Goal: Task Accomplishment & Management: Manage account settings

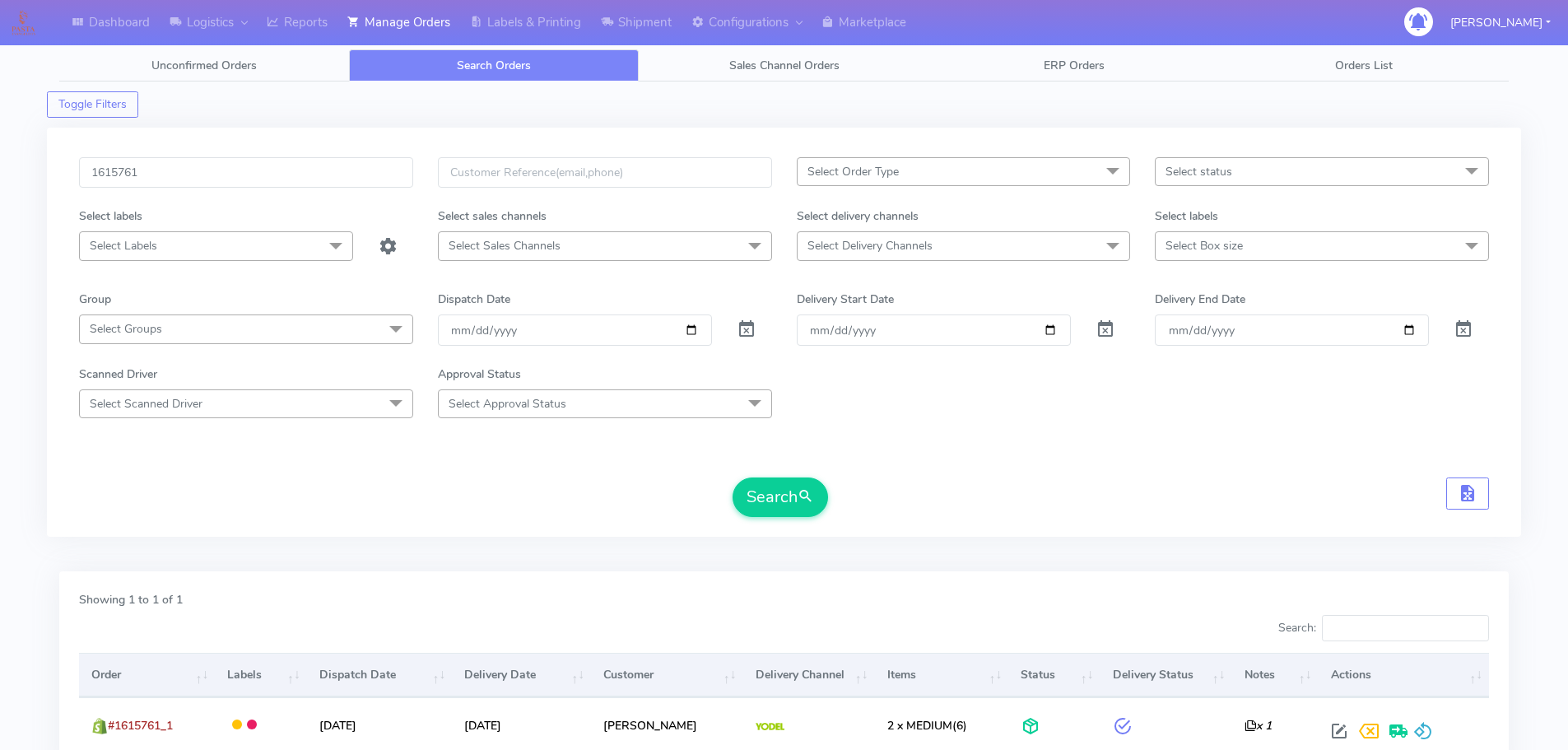
click at [369, 178] on input "1615761" at bounding box center [246, 172] width 334 height 31
type input "1615376"
click at [733, 477] on button "Search" at bounding box center [780, 497] width 95 height 40
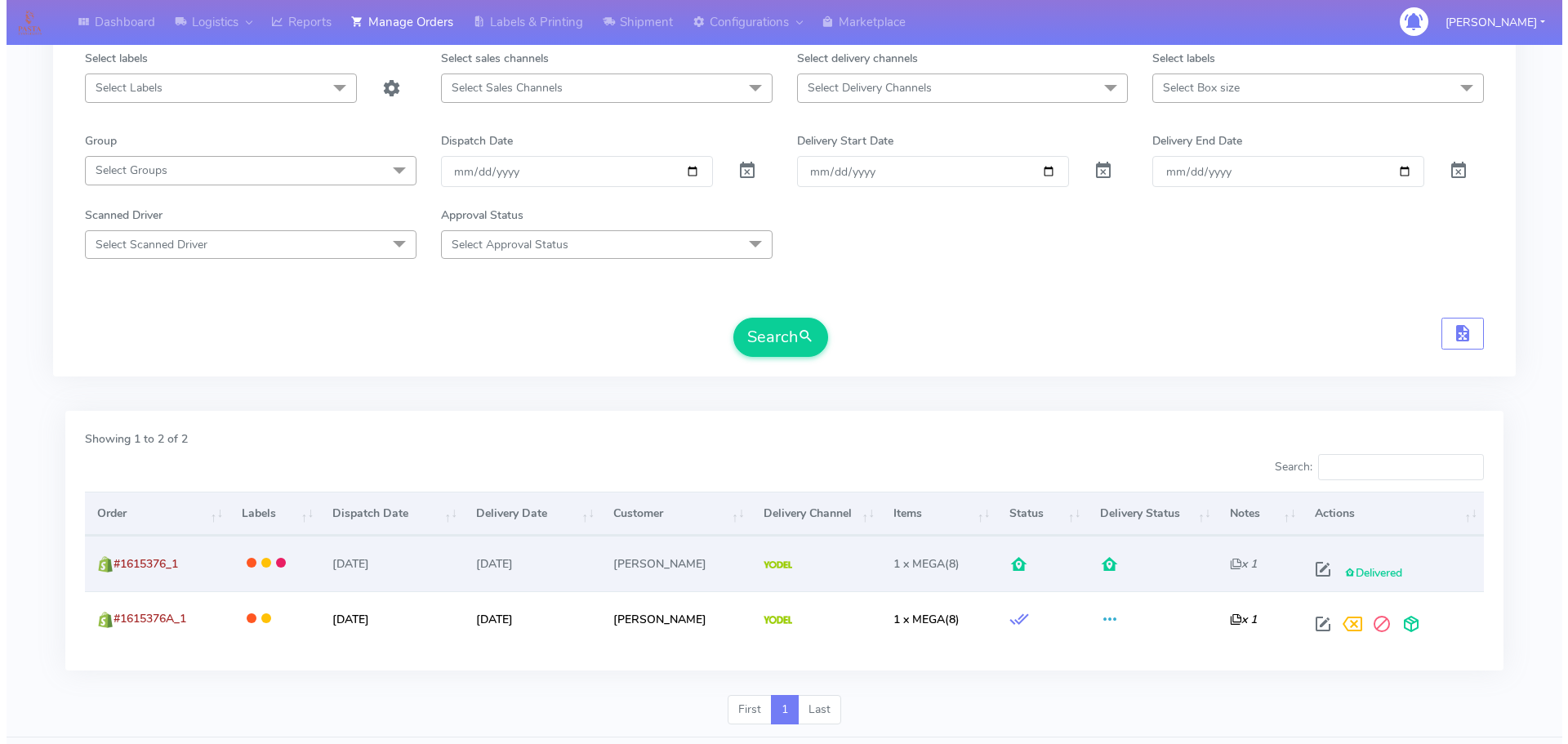
scroll to position [163, 0]
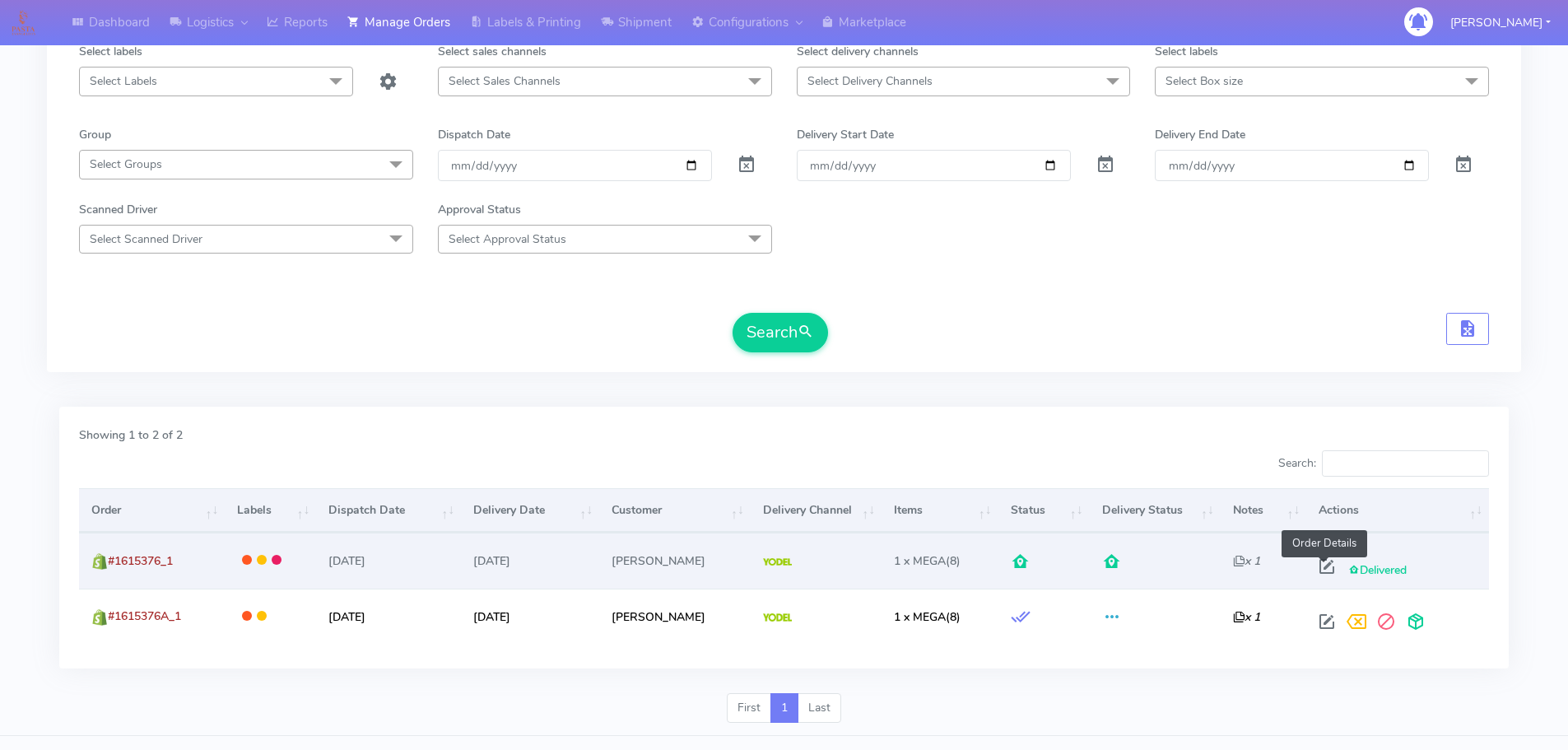
click at [1327, 565] on span at bounding box center [1326, 570] width 30 height 15
select select "5"
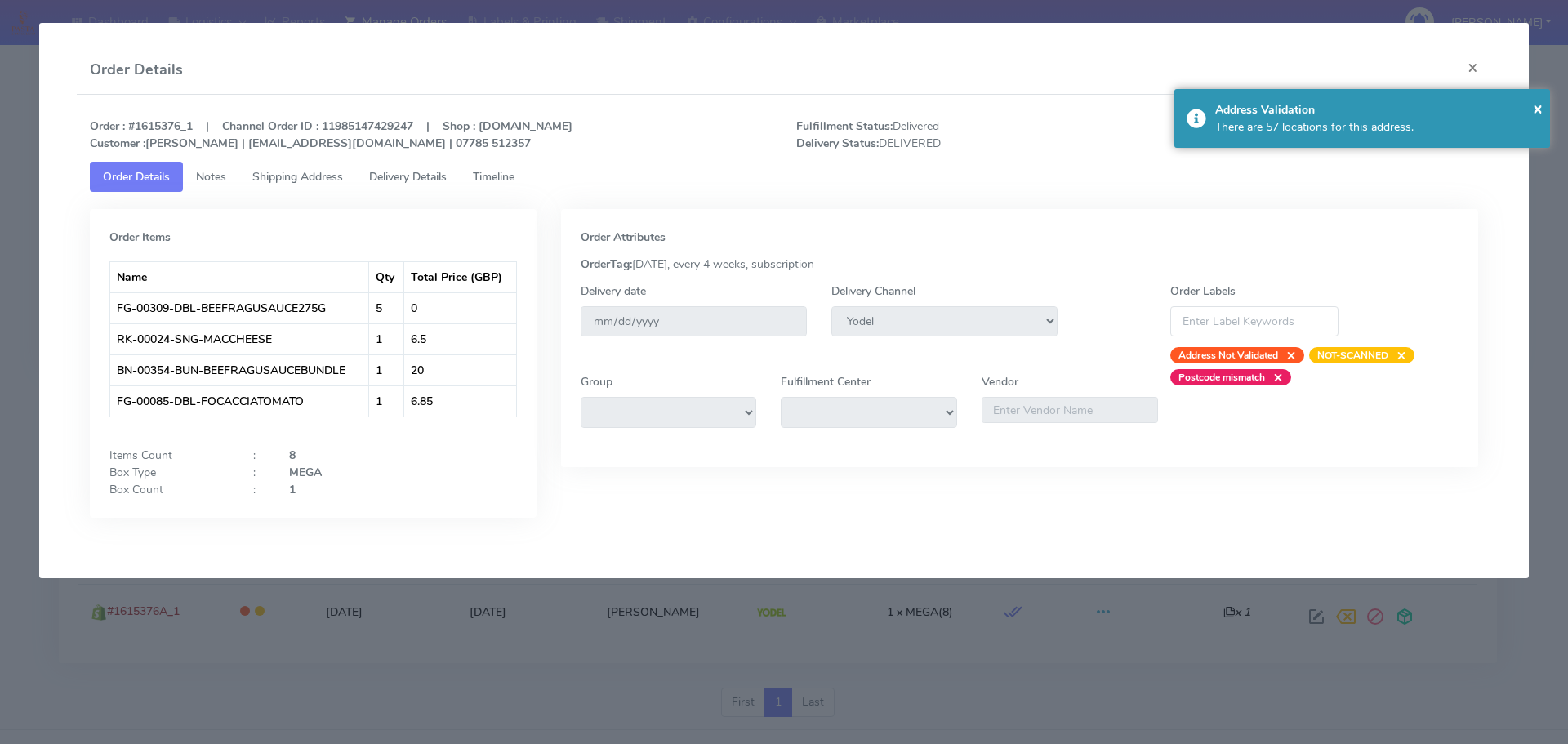
click at [499, 182] on span "Timeline" at bounding box center [493, 176] width 41 height 15
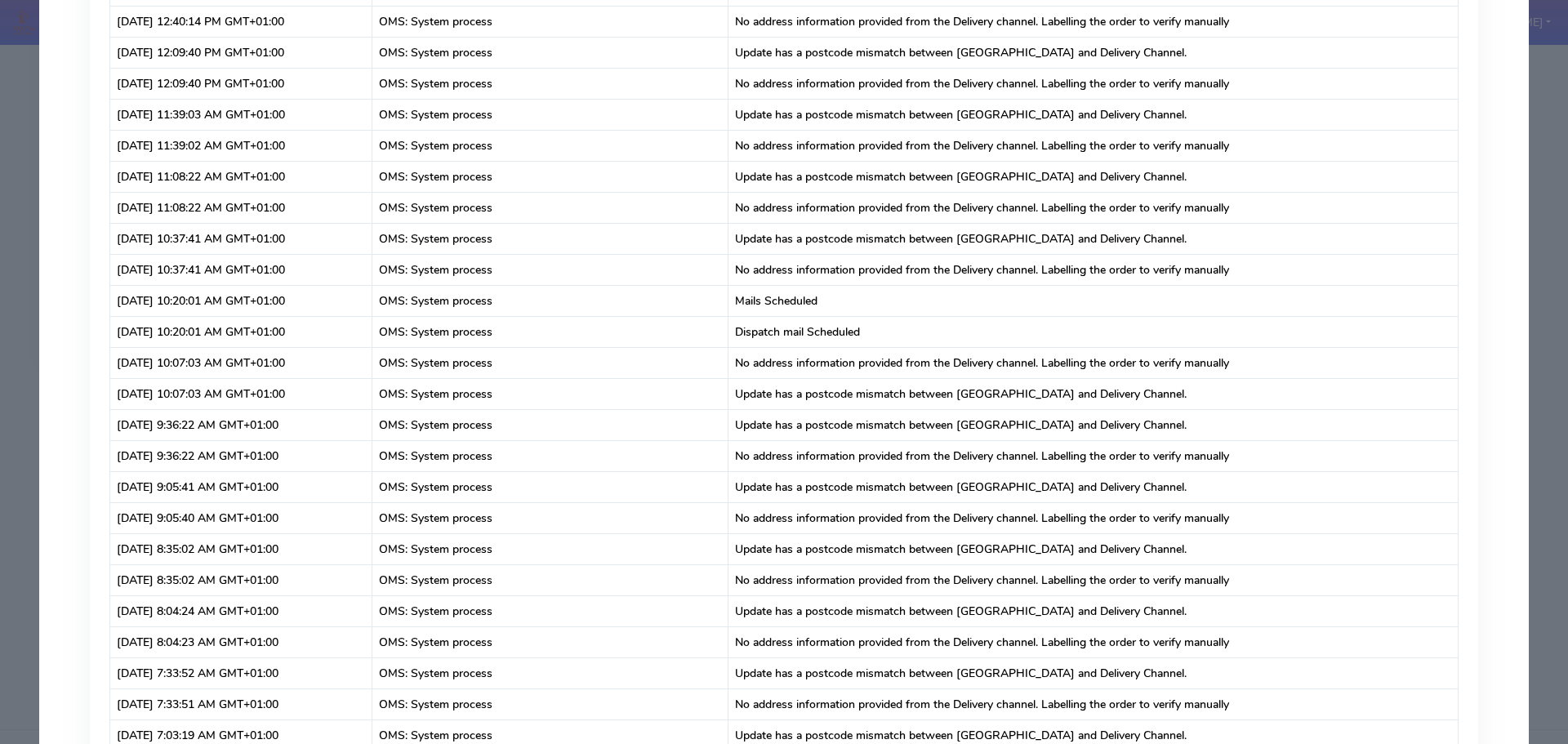
scroll to position [408, 0]
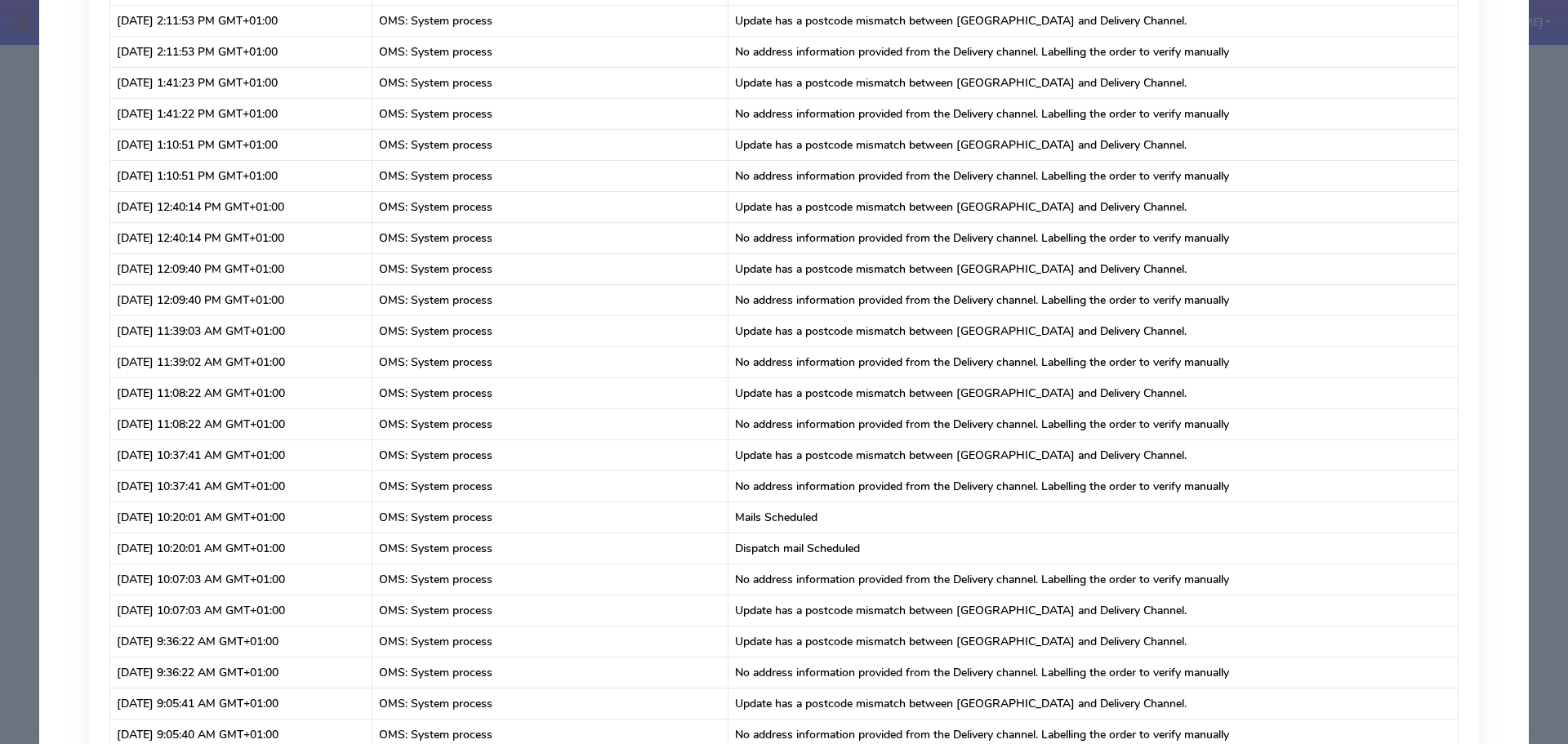
click at [0, 85] on modal-container "Order Details × Order : #1615376_1 | Channel Order ID : 11985147429247 | Shop :…" at bounding box center [784, 372] width 1568 height 744
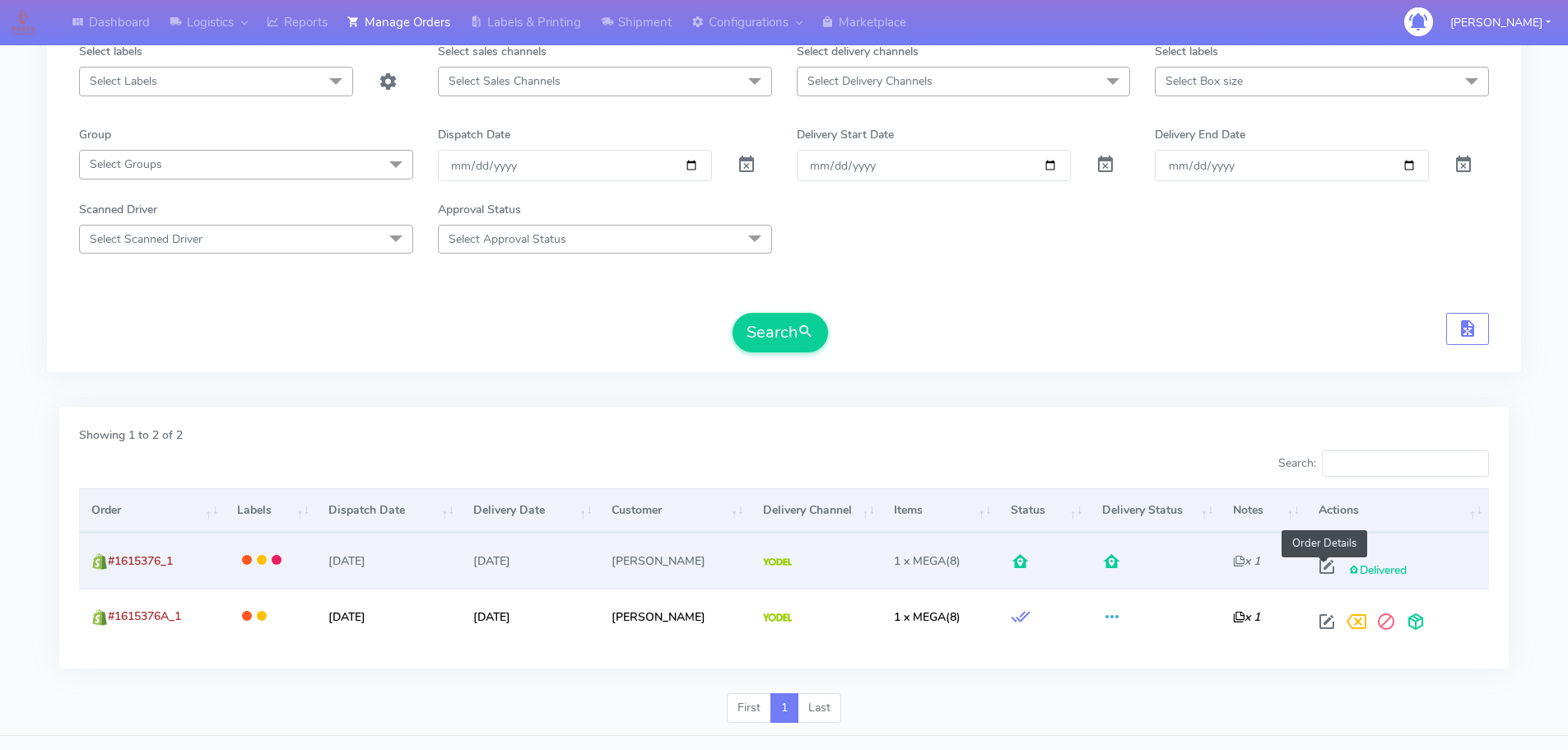
click at [1324, 567] on span at bounding box center [1326, 570] width 30 height 15
select select "5"
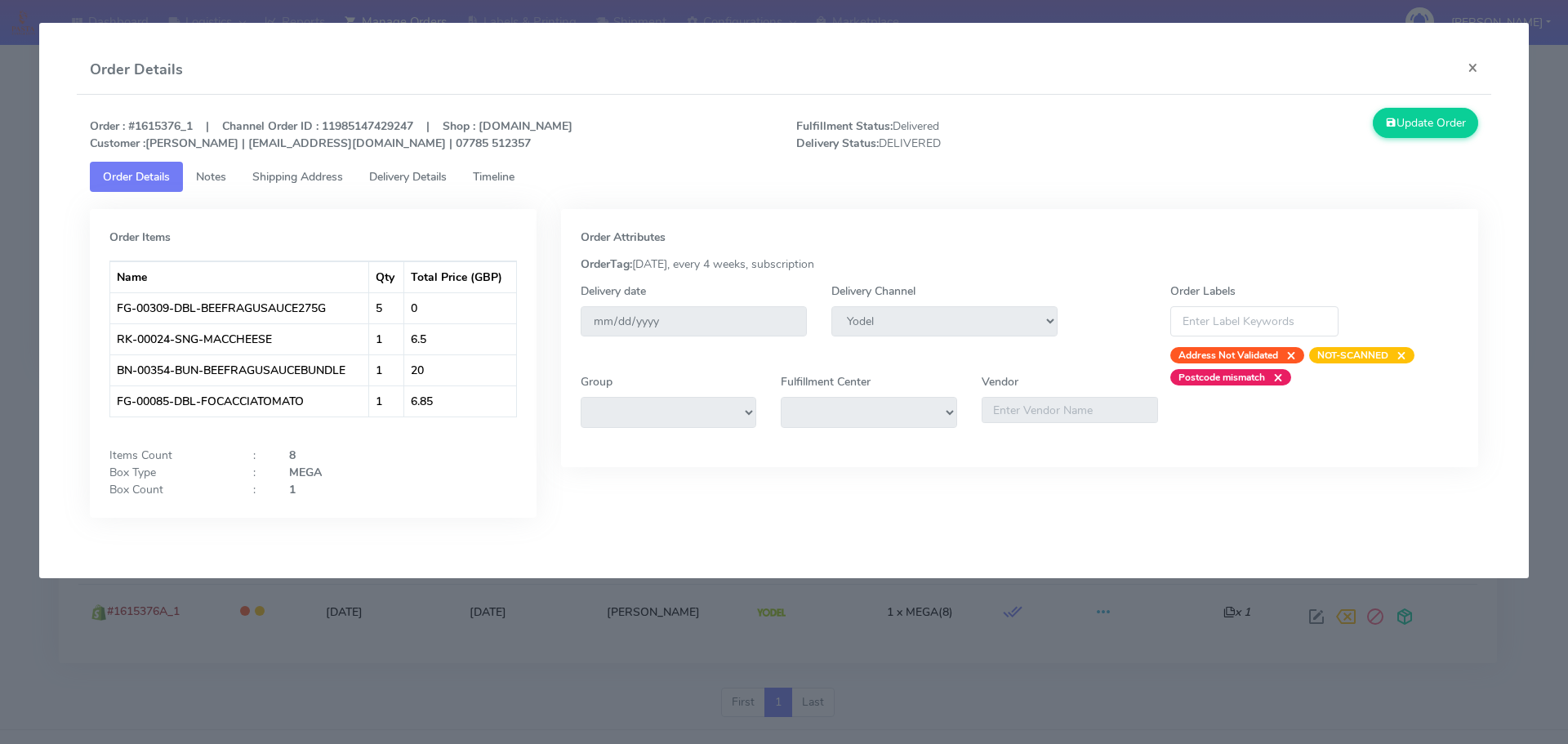
click at [499, 178] on span "Timeline" at bounding box center [493, 176] width 41 height 15
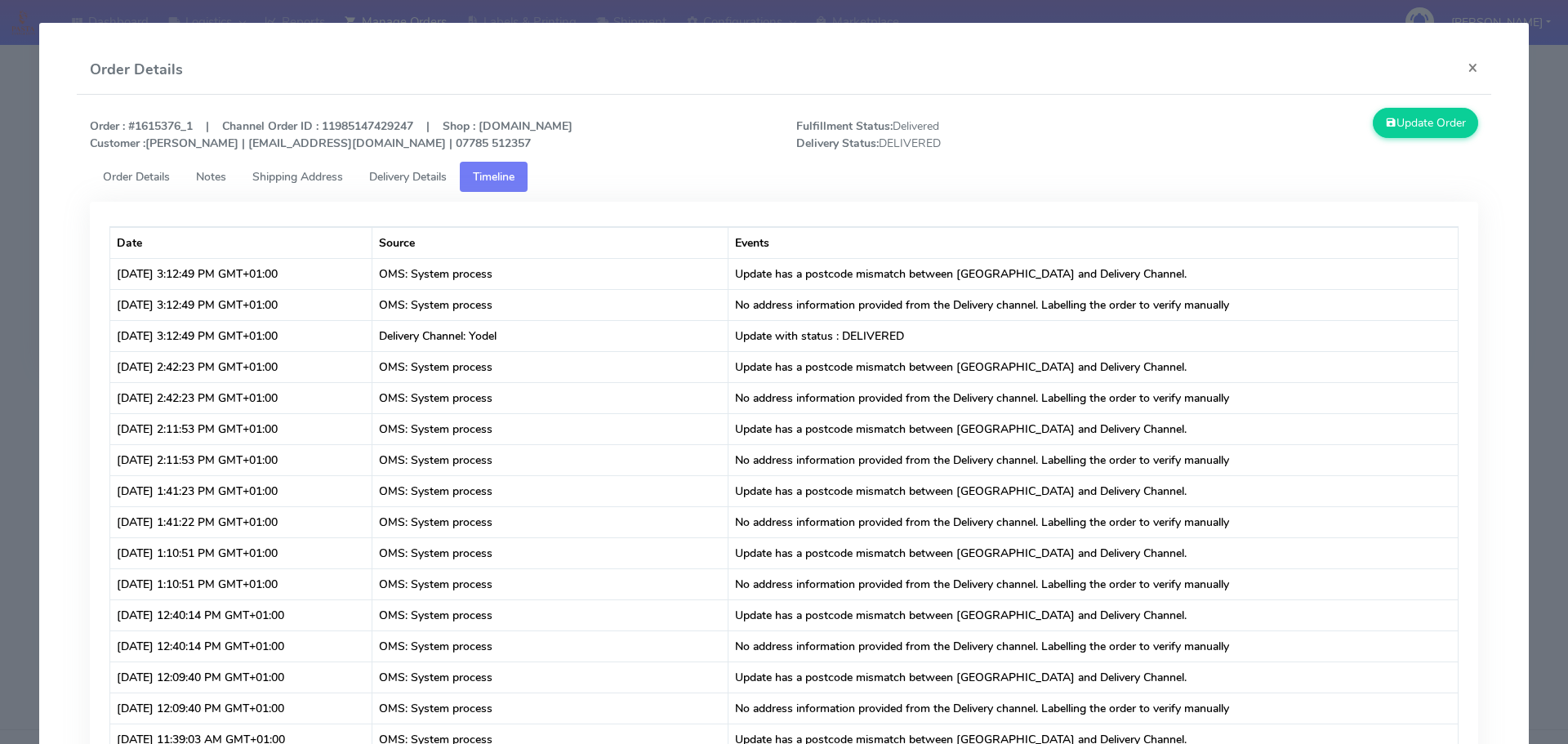
click at [149, 185] on link "Order Details" at bounding box center [136, 177] width 93 height 31
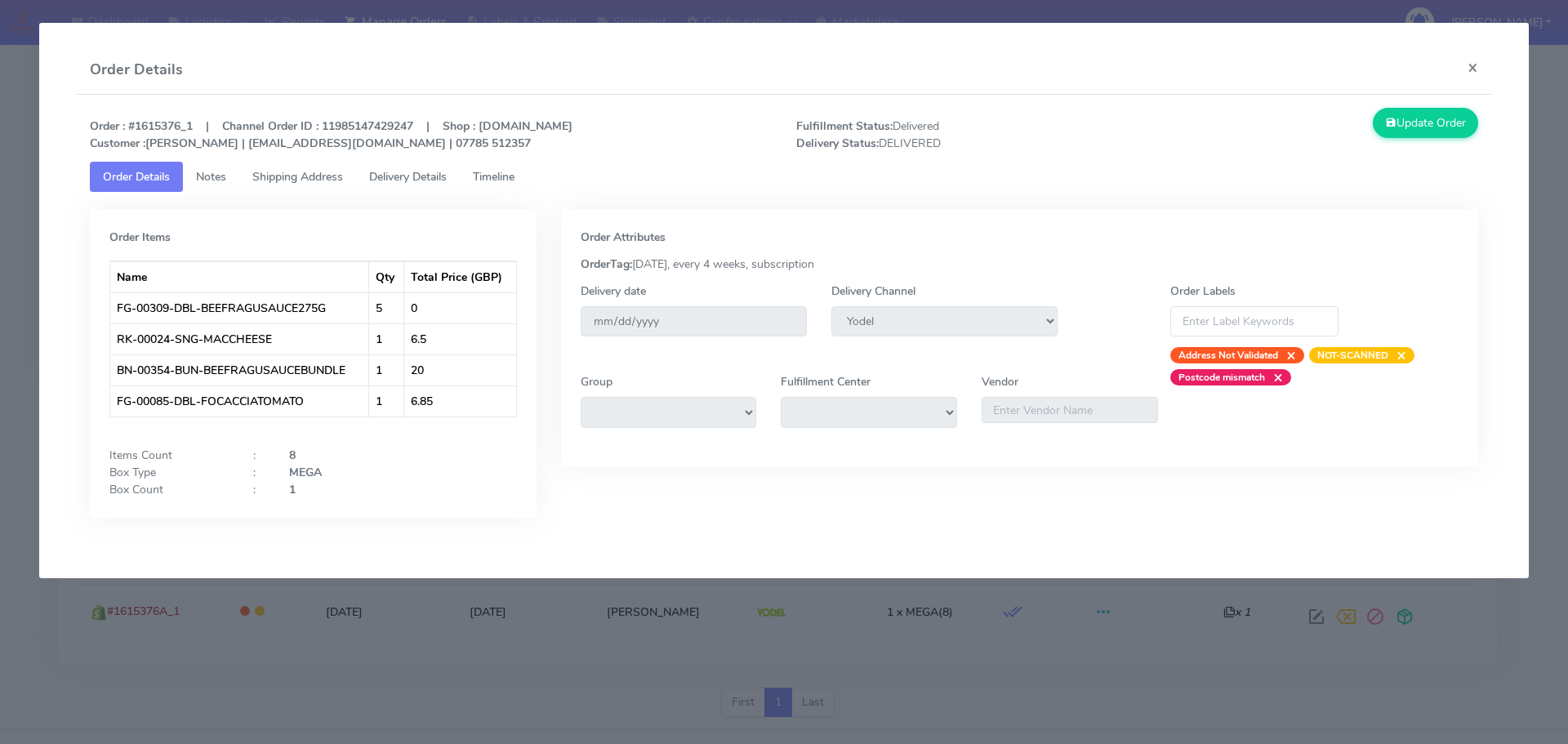
click at [503, 182] on span "Timeline" at bounding box center [493, 176] width 41 height 15
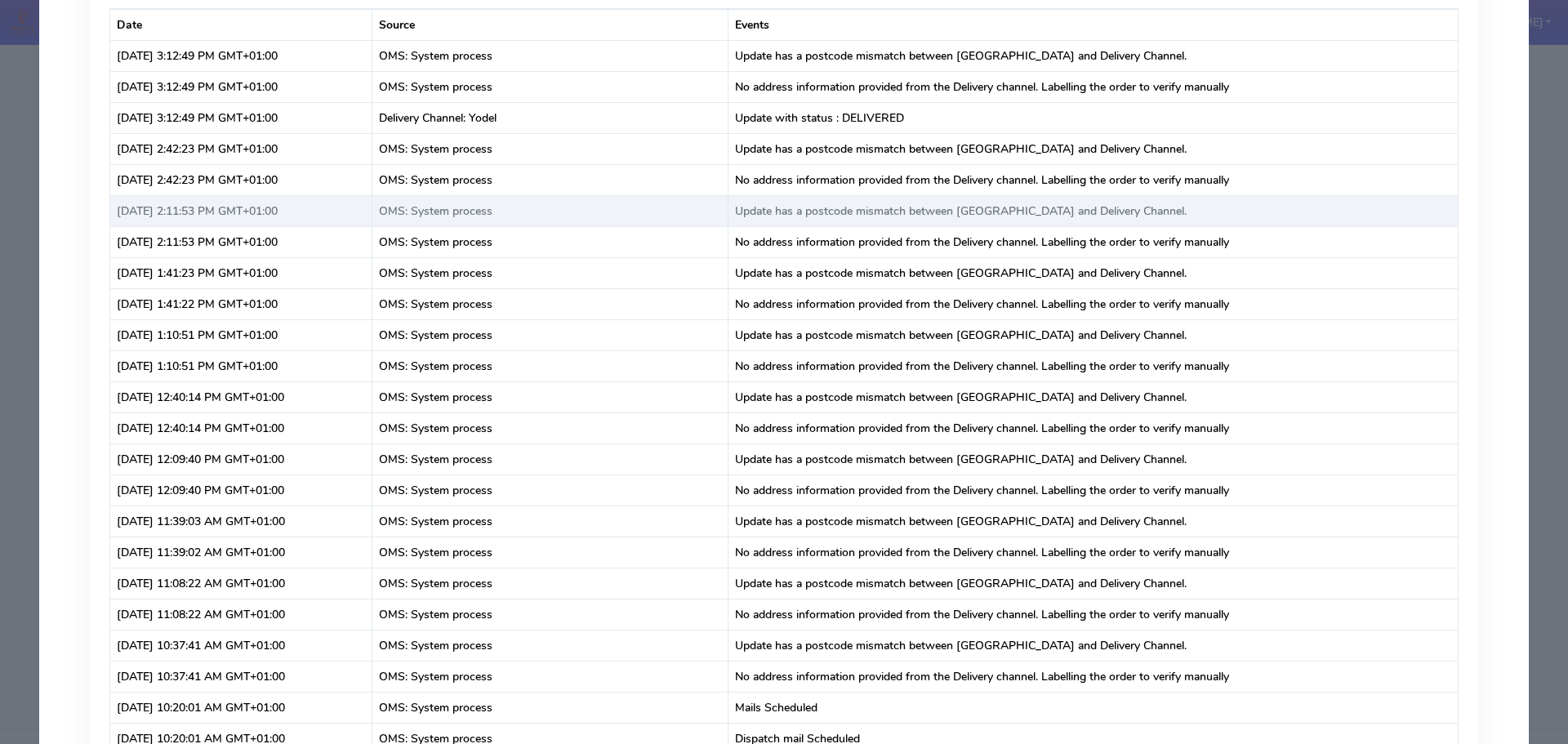
scroll to position [0, 0]
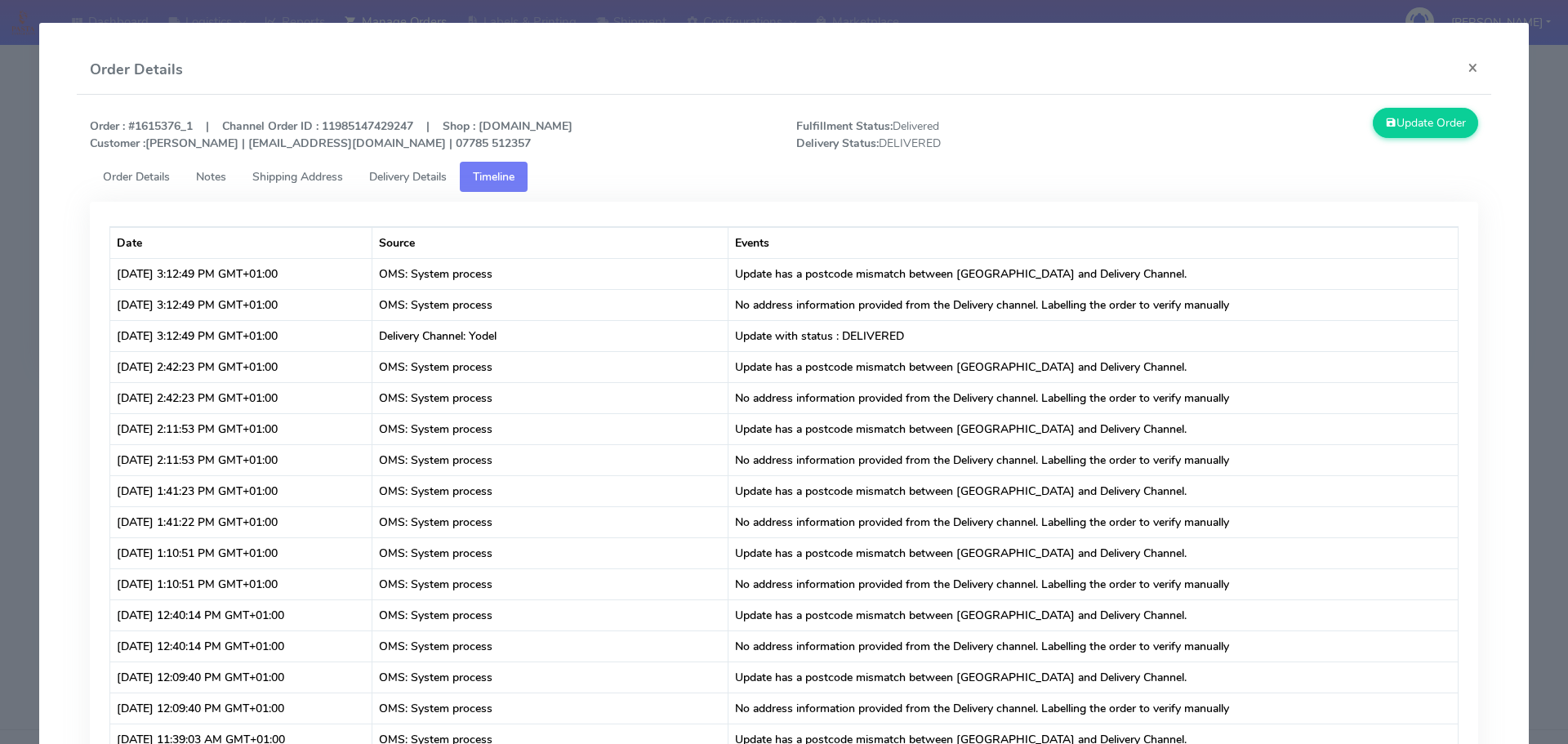
click at [334, 181] on span "Shipping Address" at bounding box center [297, 176] width 91 height 15
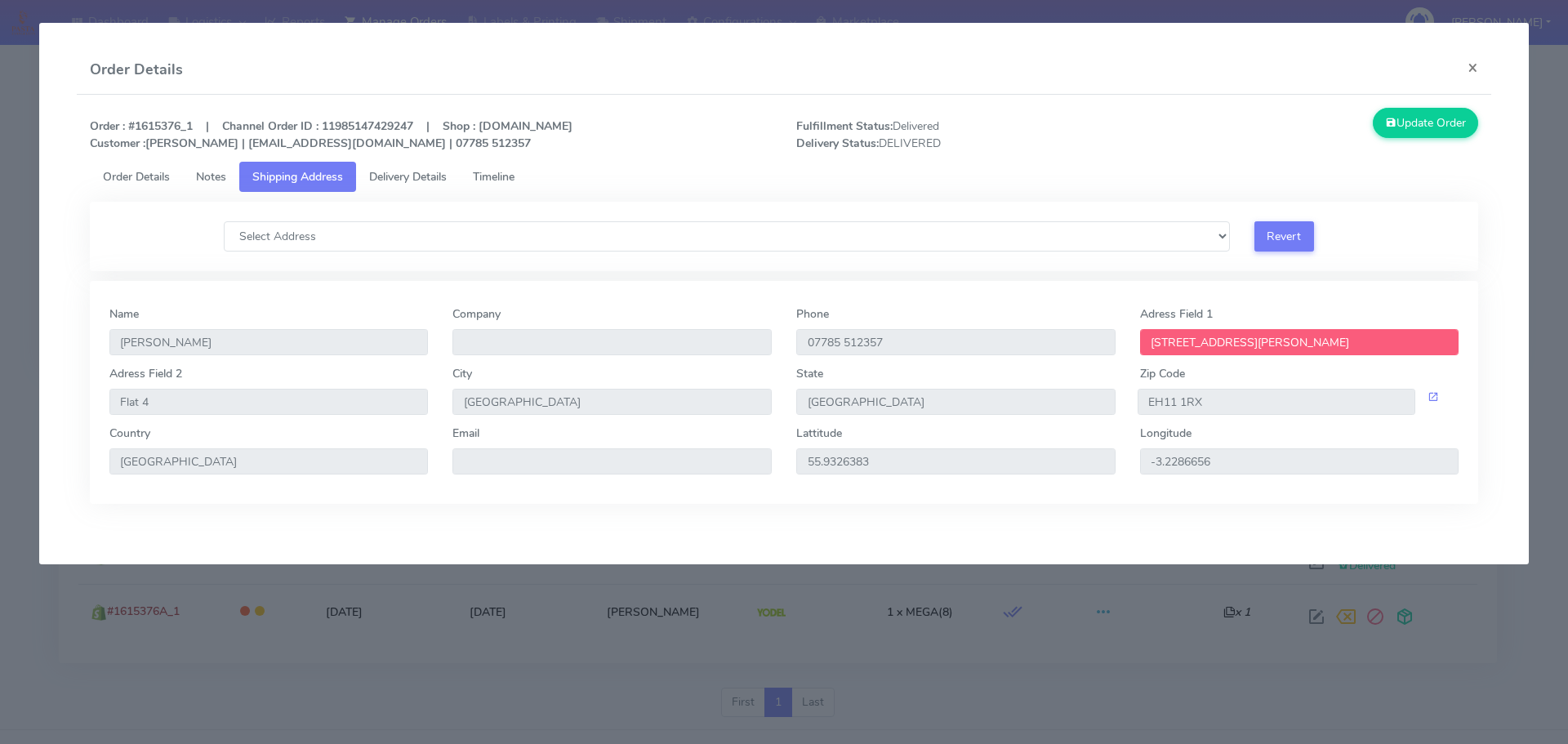
click at [391, 176] on span "Delivery Details" at bounding box center [408, 176] width 77 height 15
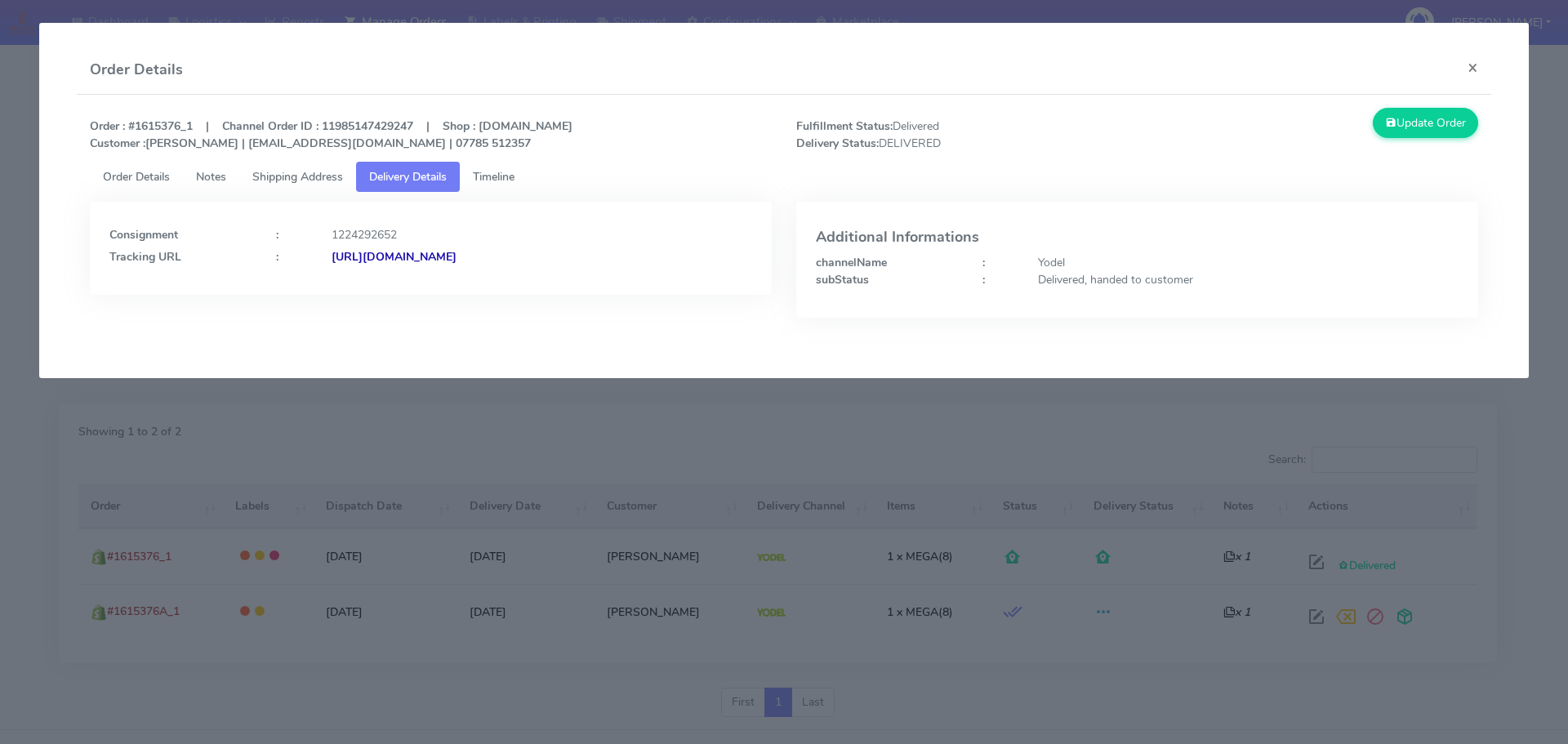
drag, startPoint x: 708, startPoint y: 281, endPoint x: 509, endPoint y: 299, distance: 199.8
click at [509, 299] on div "Consignment : 1224292652 Tracking URL : [URL][DOMAIN_NAME]" at bounding box center [430, 272] width 707 height 140
copy strong "JJD0002249960879041"
click at [485, 175] on span "Timeline" at bounding box center [493, 176] width 41 height 15
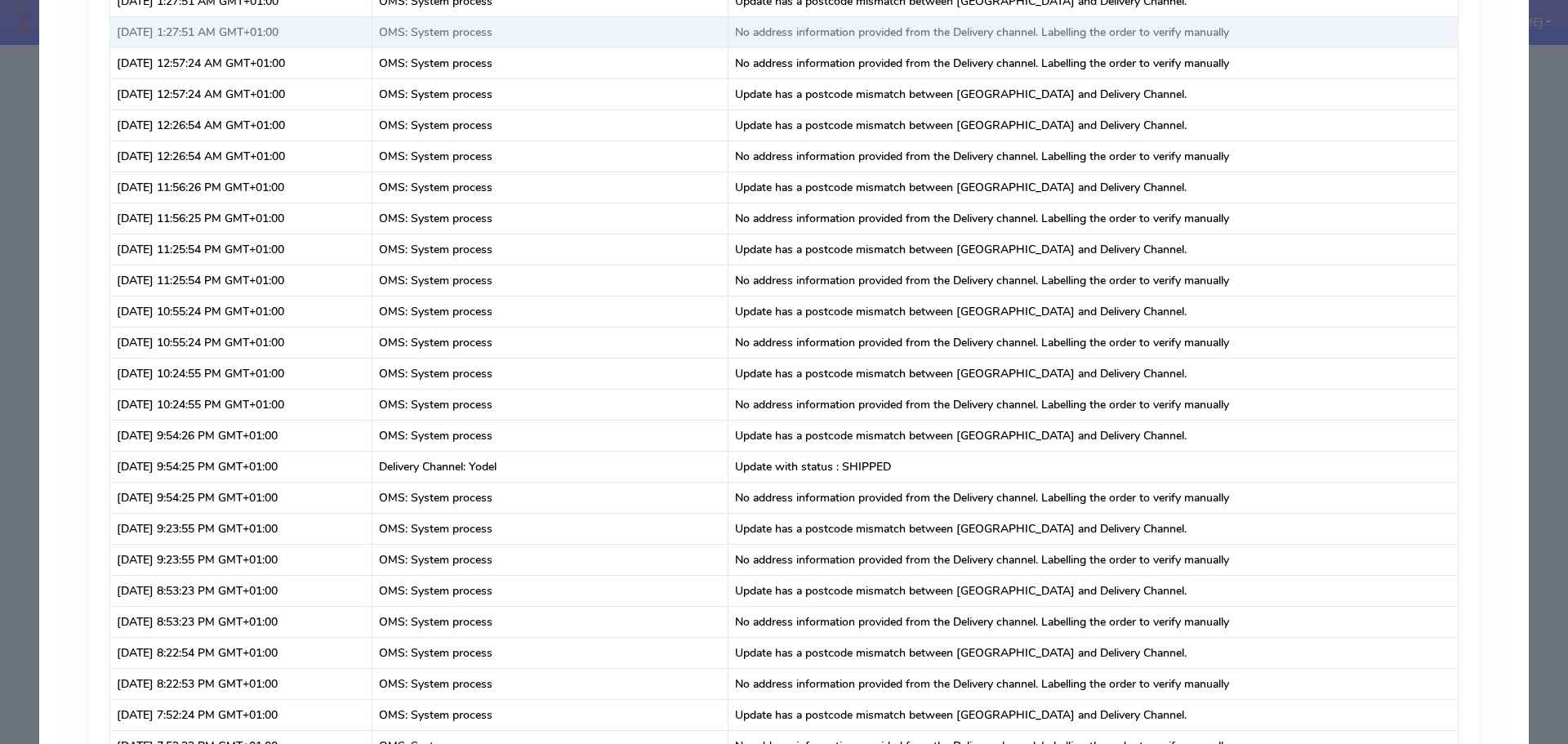
scroll to position [2367, 0]
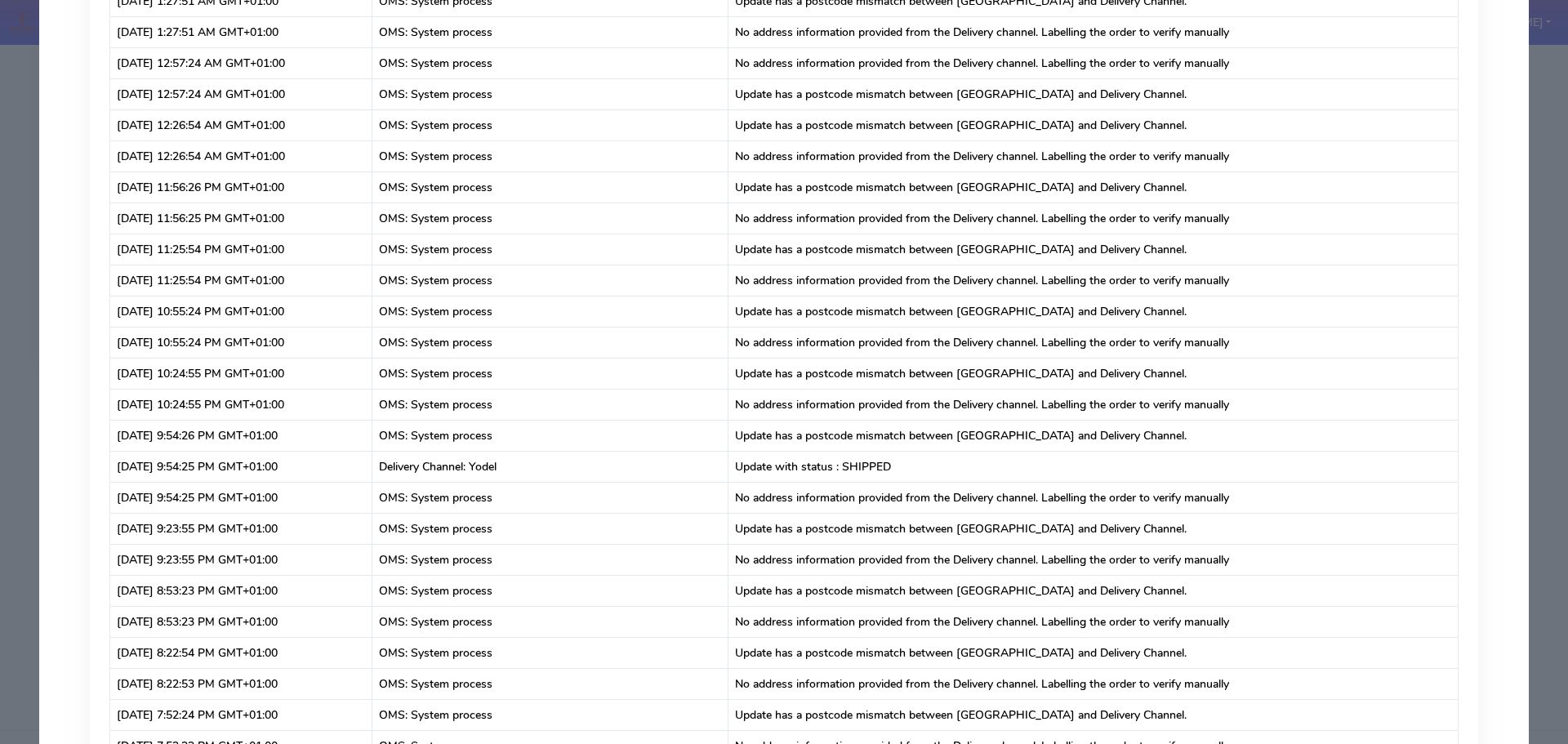
click at [0, 196] on modal-container "Order Details × Order : #1615376_1 | Channel Order ID : 11985147429247 | Shop :…" at bounding box center [784, 372] width 1568 height 744
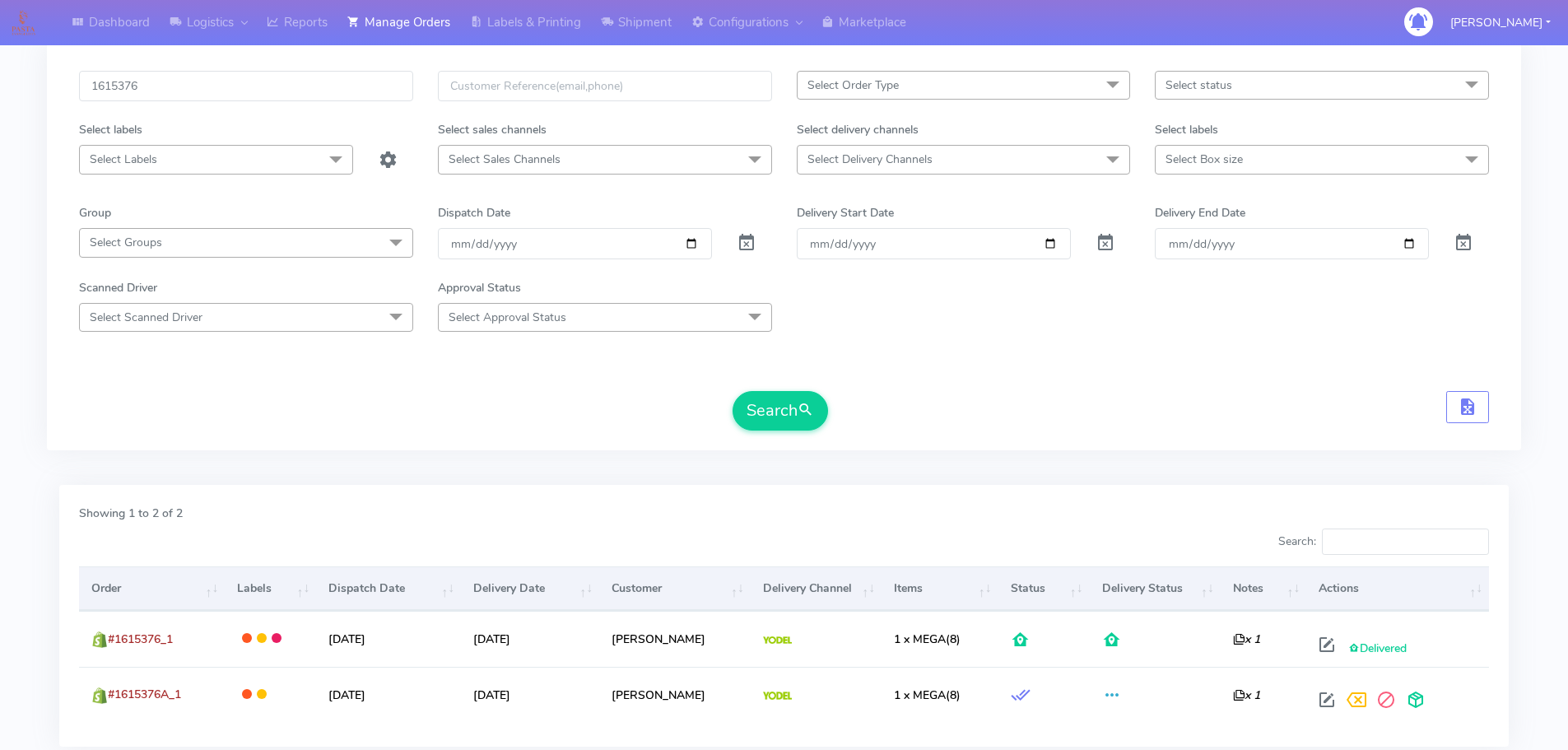
scroll to position [0, 0]
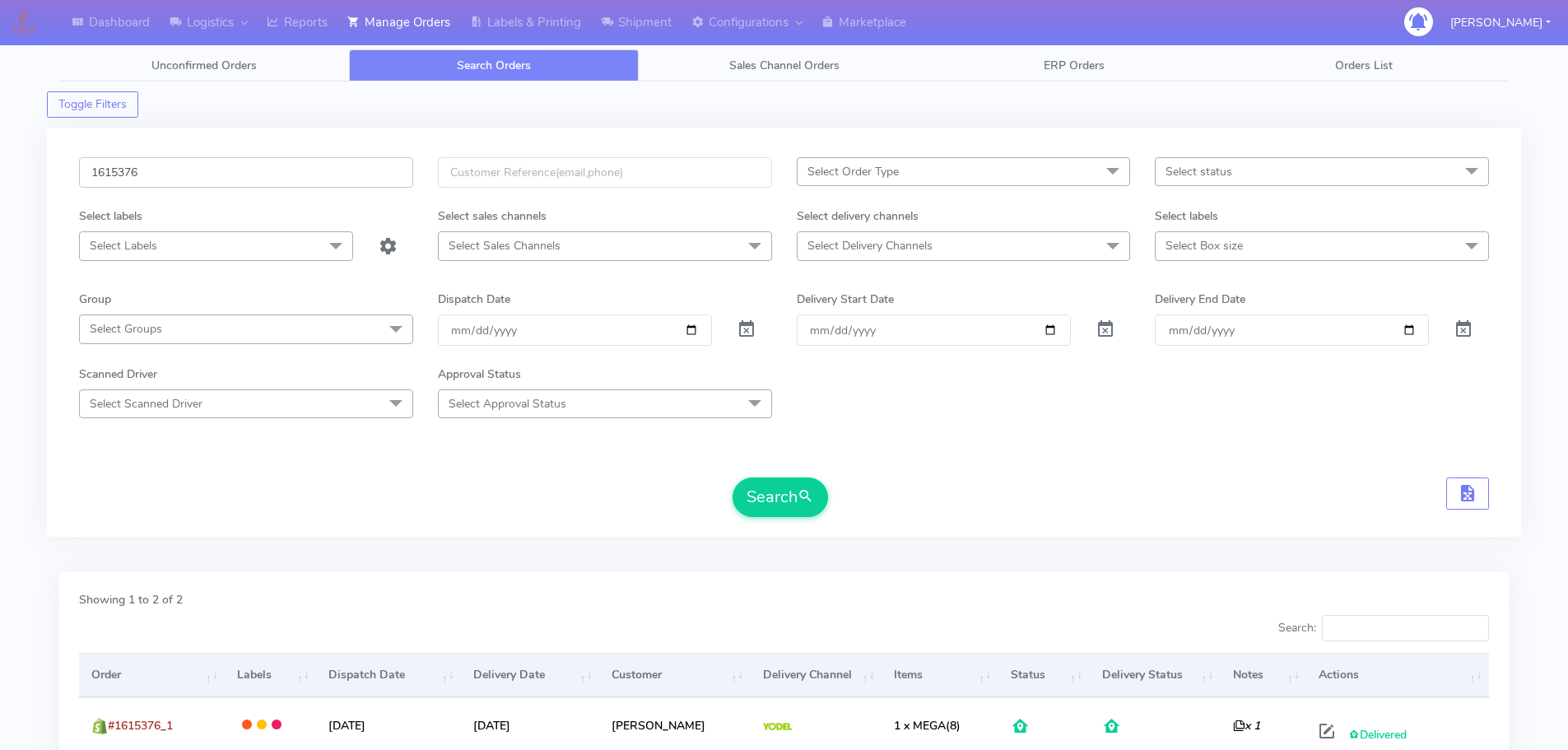
click at [346, 176] on input "1615376" at bounding box center [246, 172] width 334 height 31
paste input "4399"
click at [733, 477] on button "Search" at bounding box center [780, 497] width 95 height 40
click at [365, 180] on input "1614399" at bounding box center [246, 172] width 334 height 31
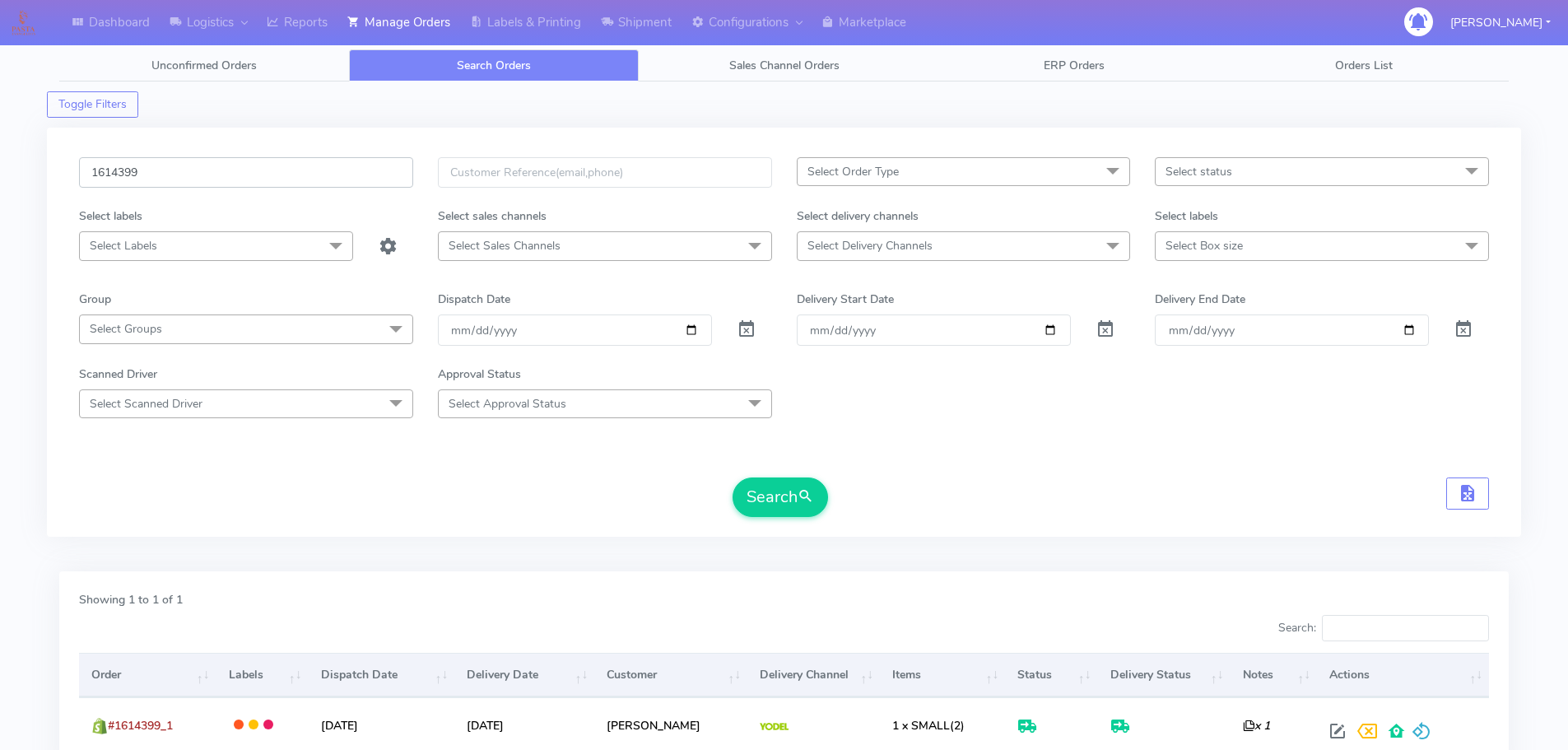
click at [365, 180] on input "1614399" at bounding box center [246, 172] width 334 height 31
paste input "193"
type input "1614193"
click at [733, 477] on button "Search" at bounding box center [780, 497] width 95 height 40
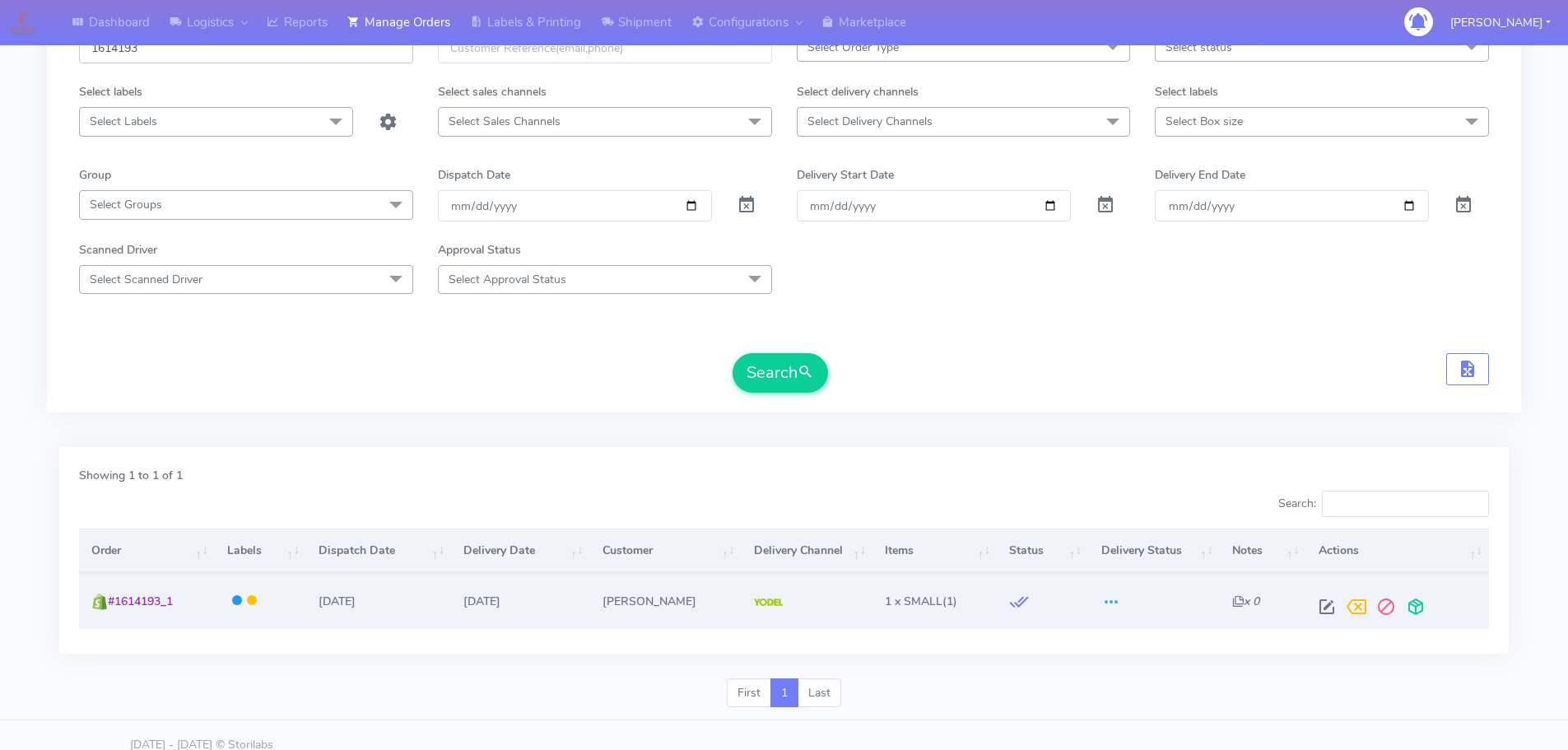
scroll to position [144, 0]
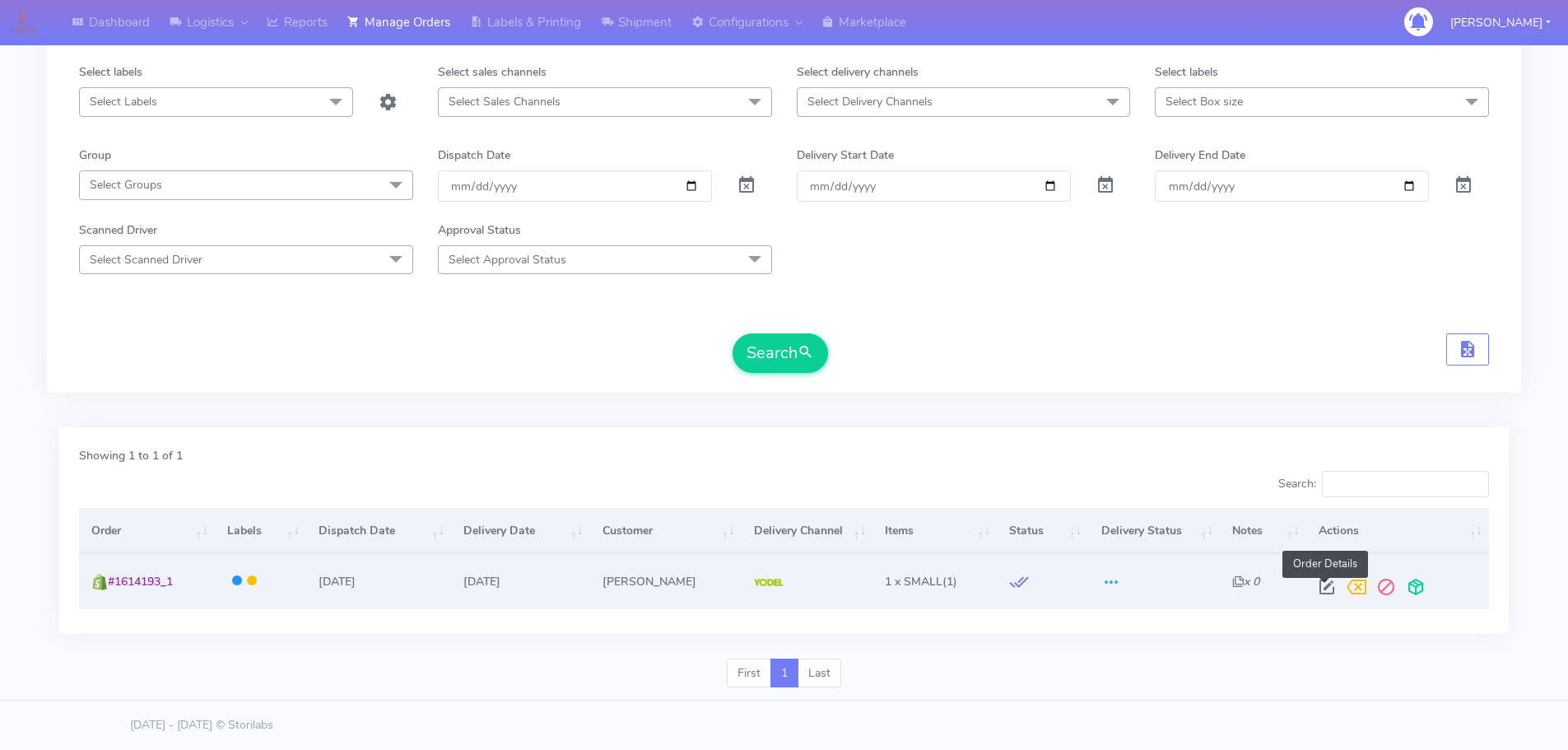
click at [1329, 589] on span at bounding box center [1326, 589] width 30 height 15
select select "5"
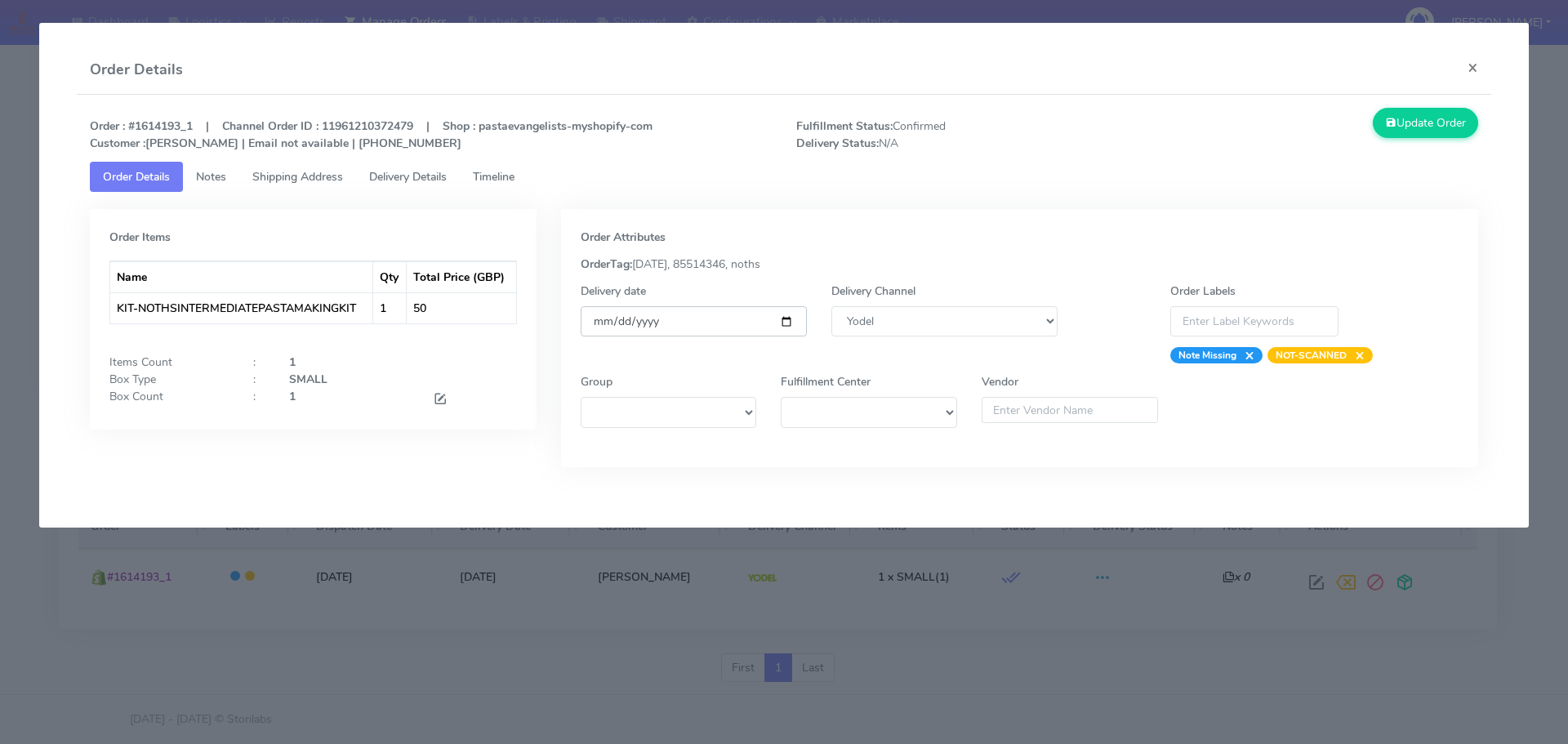
click at [791, 329] on input "[DATE]" at bounding box center [693, 321] width 226 height 31
click at [788, 320] on input "[DATE]" at bounding box center [693, 321] width 226 height 31
type input "[DATE]"
click at [1416, 125] on button "Update Order" at bounding box center [1426, 123] width 106 height 31
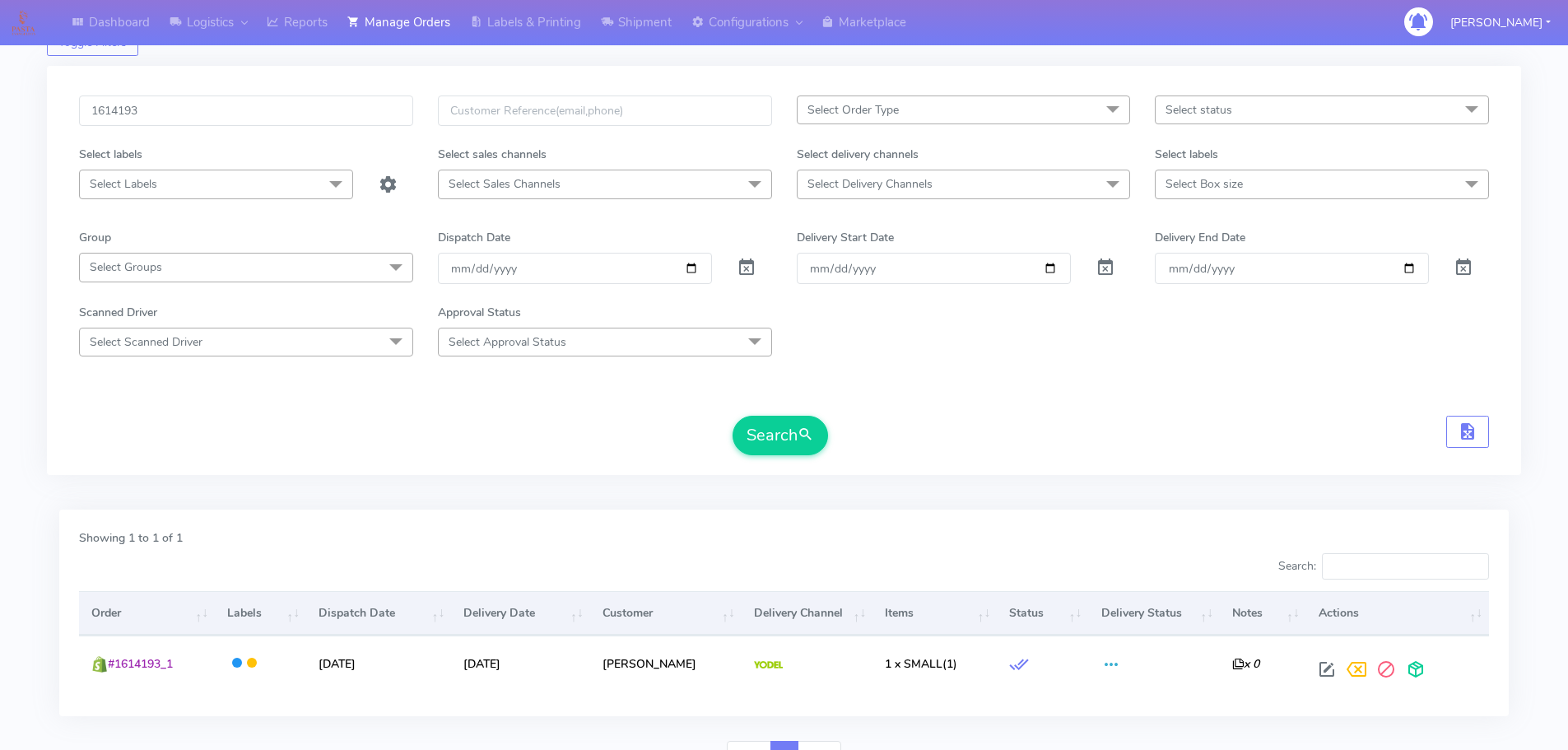
click at [266, 378] on form "1614193 Select Order Type Select All MEALS ATAVI One Off Pasta Club Gift Kit Ev…" at bounding box center [784, 275] width 1409 height 360
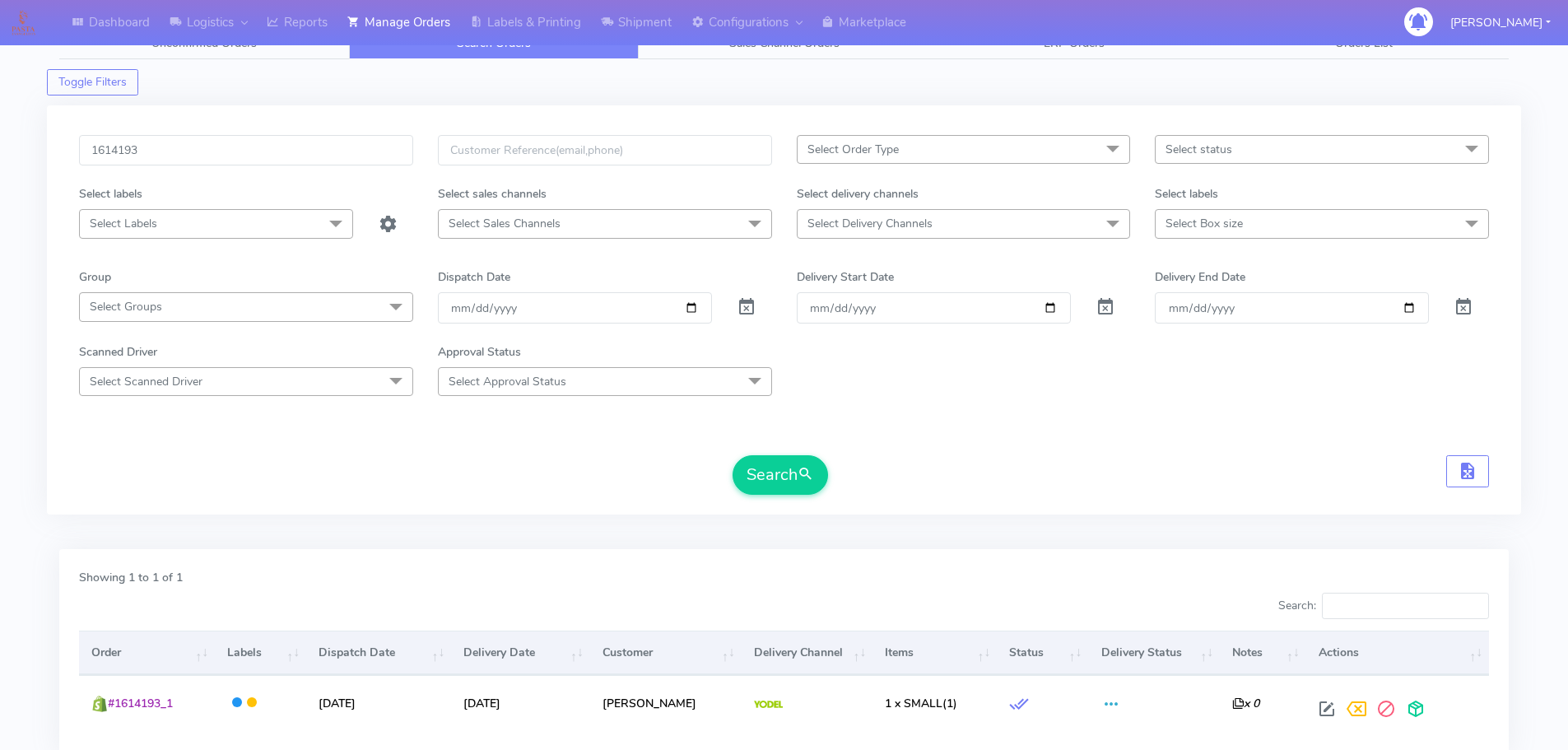
scroll to position [0, 0]
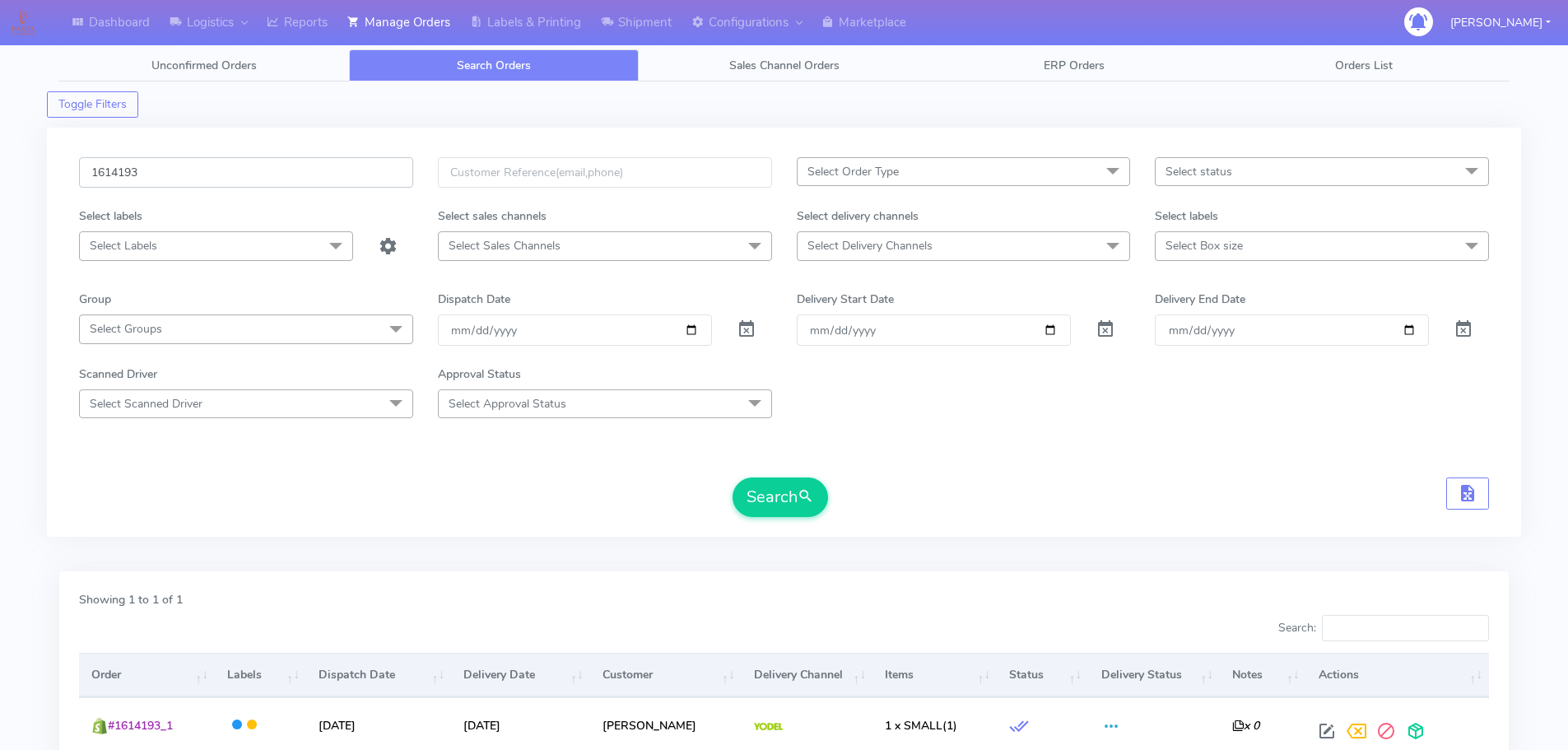
click at [313, 173] on input "1614193" at bounding box center [246, 172] width 334 height 31
click at [313, 172] on input "1614193" at bounding box center [246, 172] width 334 height 31
paste input "399"
type input "1614399"
click at [733, 477] on button "Search" at bounding box center [780, 497] width 95 height 40
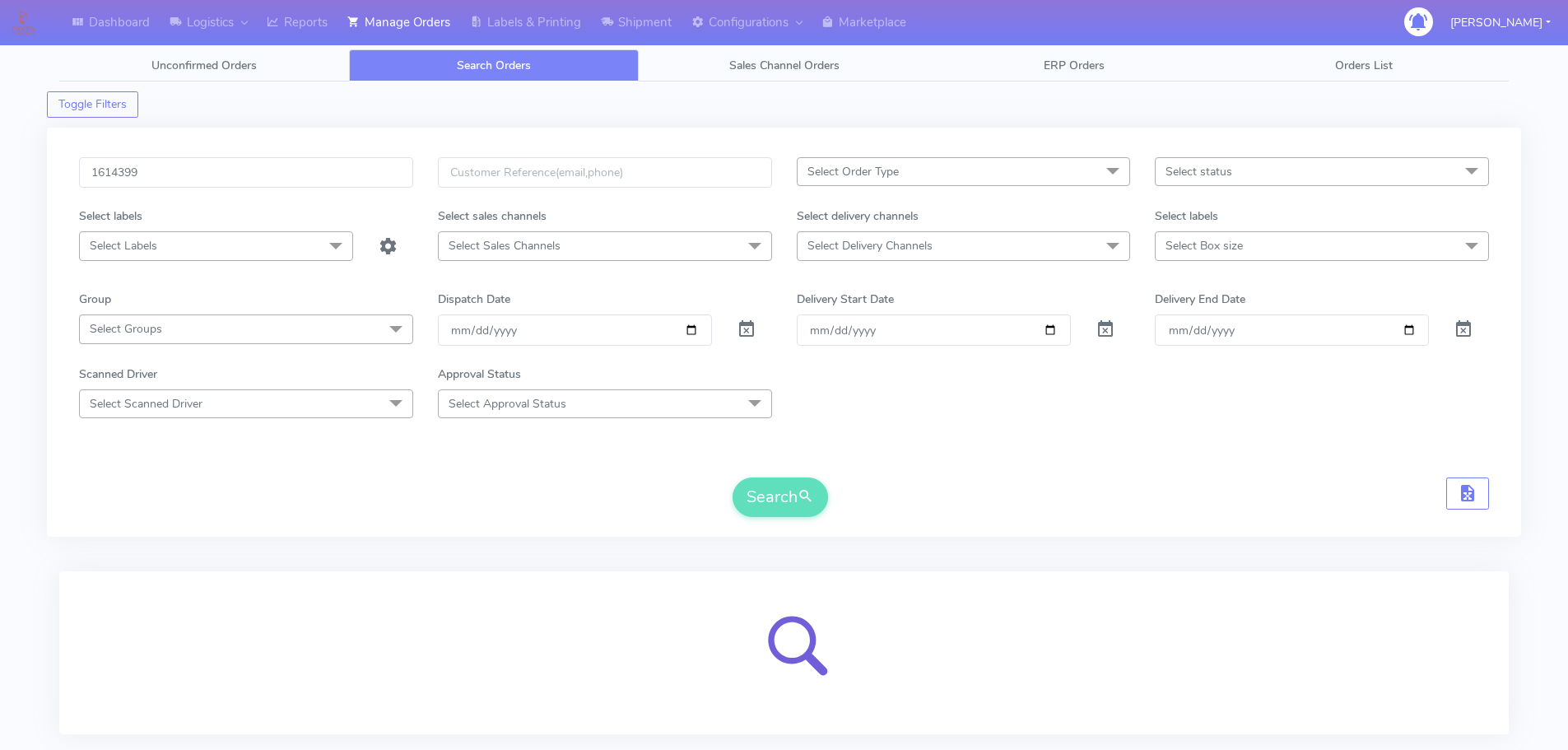
click at [1202, 453] on form "1614399 Select Order Type Select All MEALS ATAVI One Off Pasta Club Gift Kit Ev…" at bounding box center [784, 336] width 1409 height 360
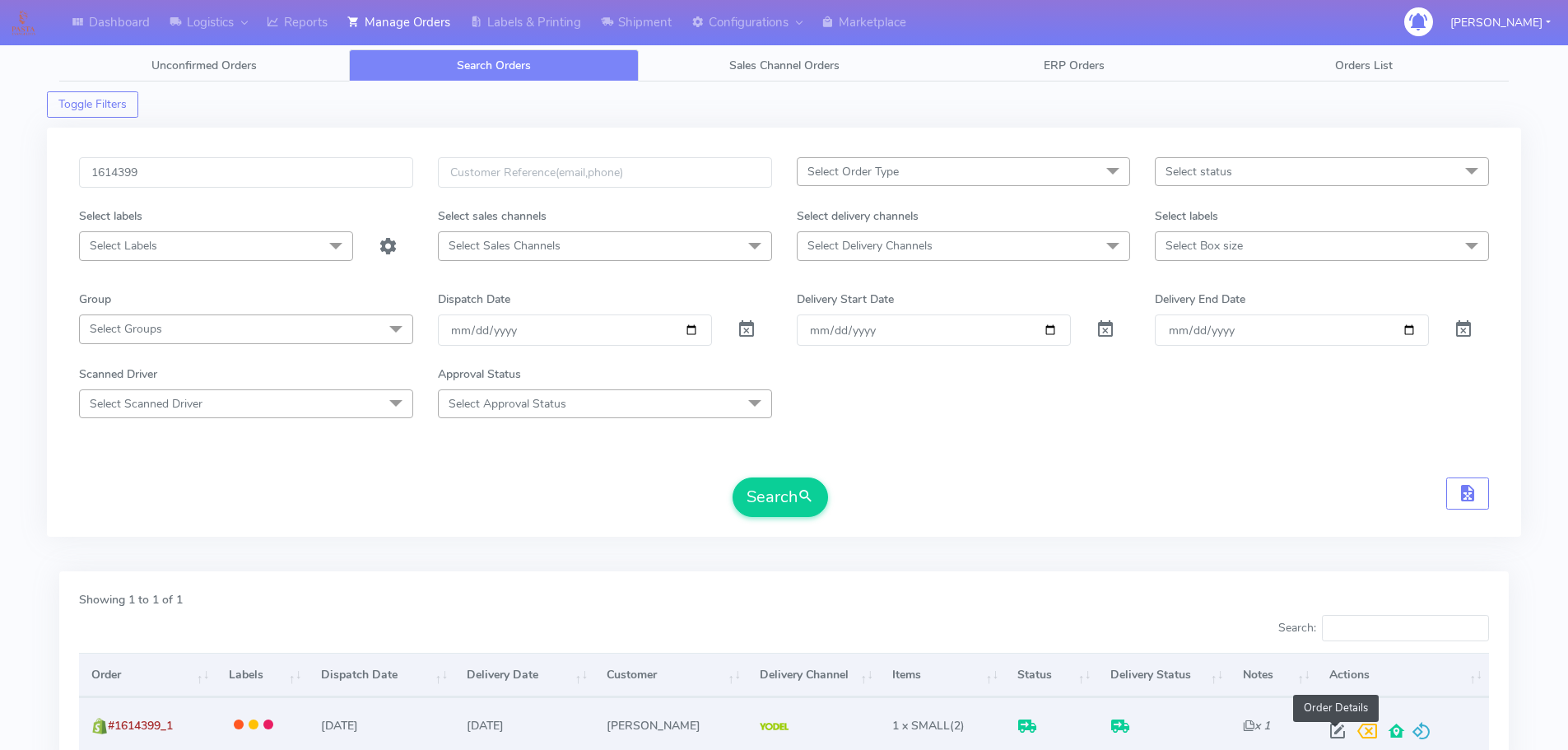
click at [1338, 738] on span at bounding box center [1337, 734] width 30 height 15
select select "5"
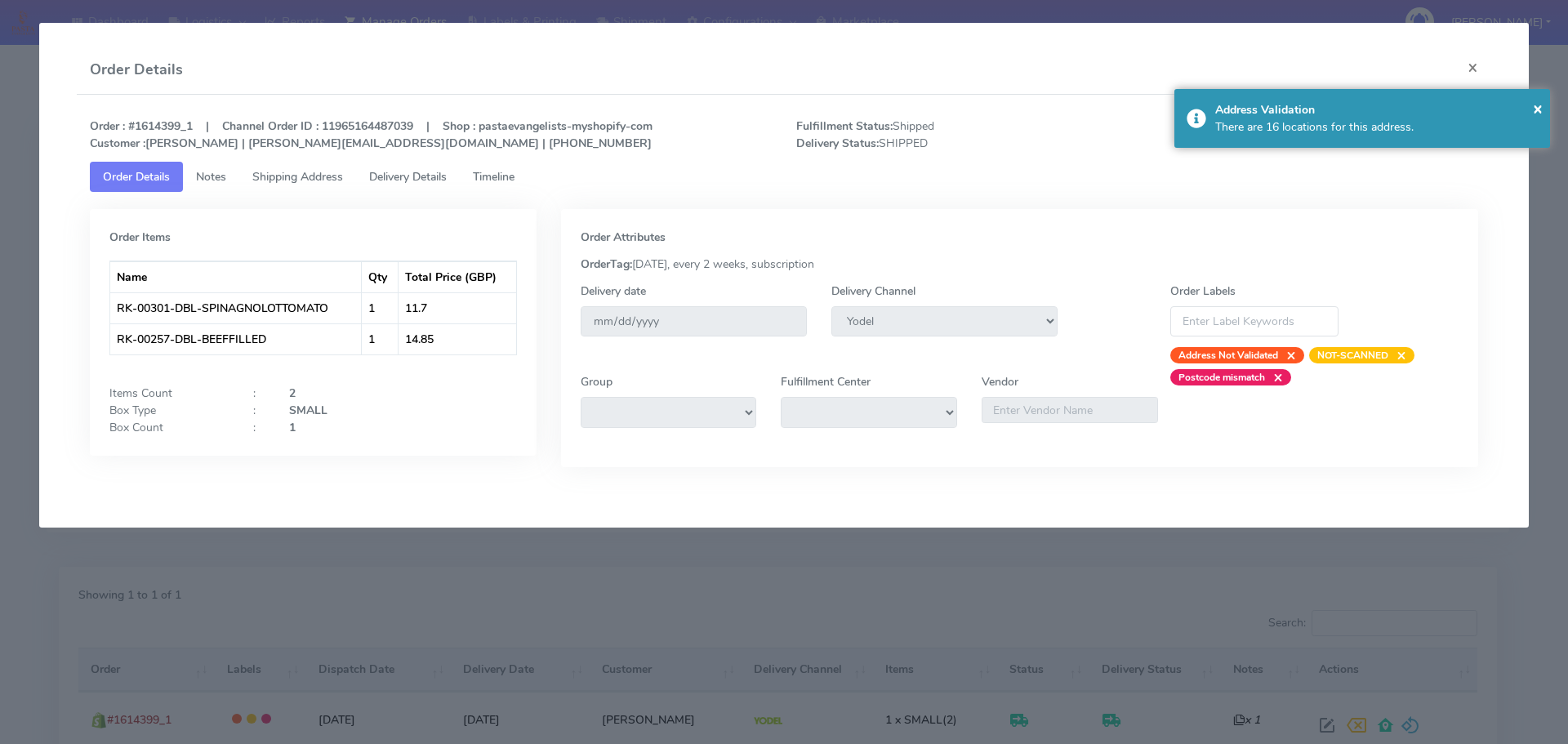
click at [413, 174] on span "Delivery Details" at bounding box center [408, 176] width 77 height 15
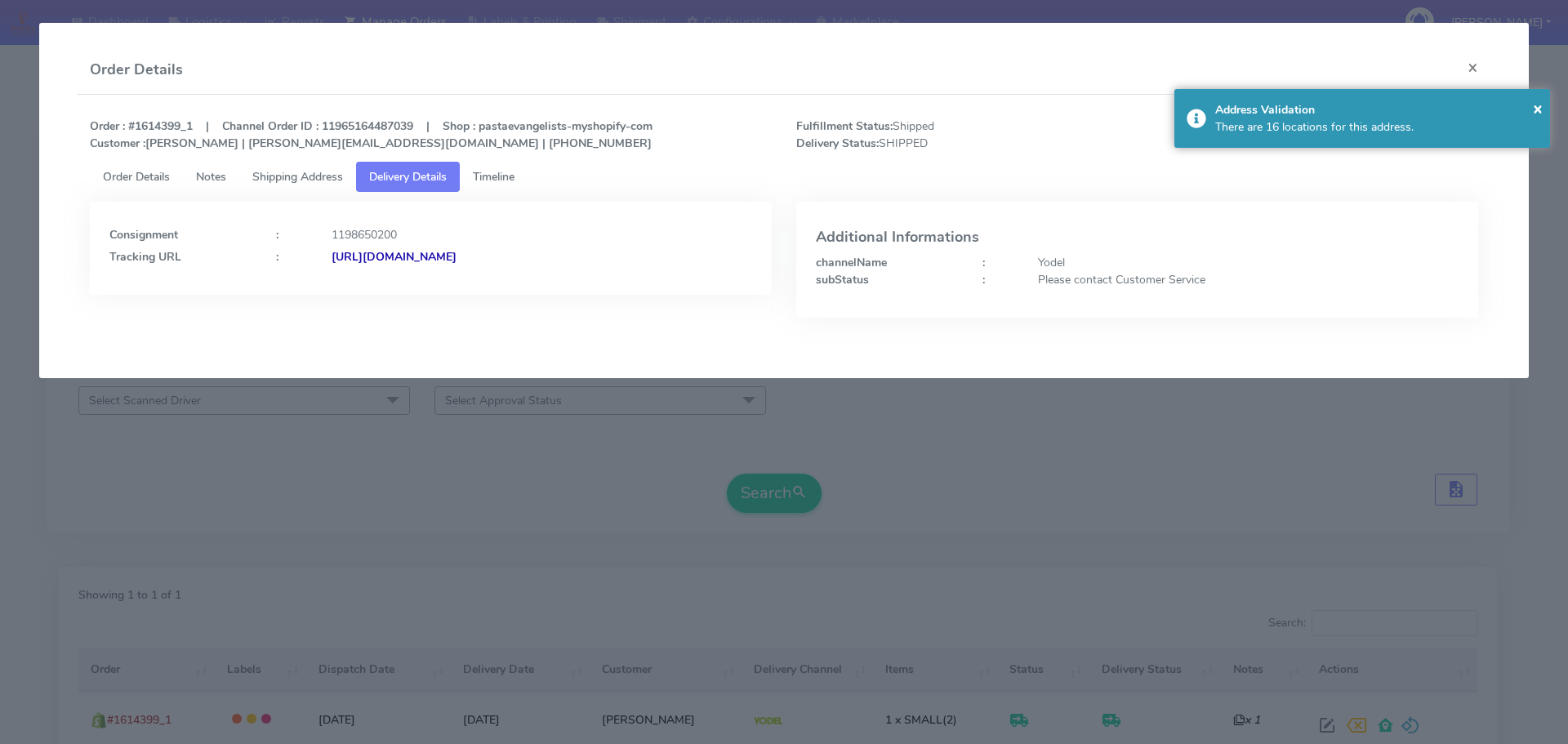
click at [554, 480] on modal-container "Order Details × Order : #1614399_1 | Channel Order ID : 11965164487039 | Shop :…" at bounding box center [784, 372] width 1568 height 744
